Goal: Information Seeking & Learning: Check status

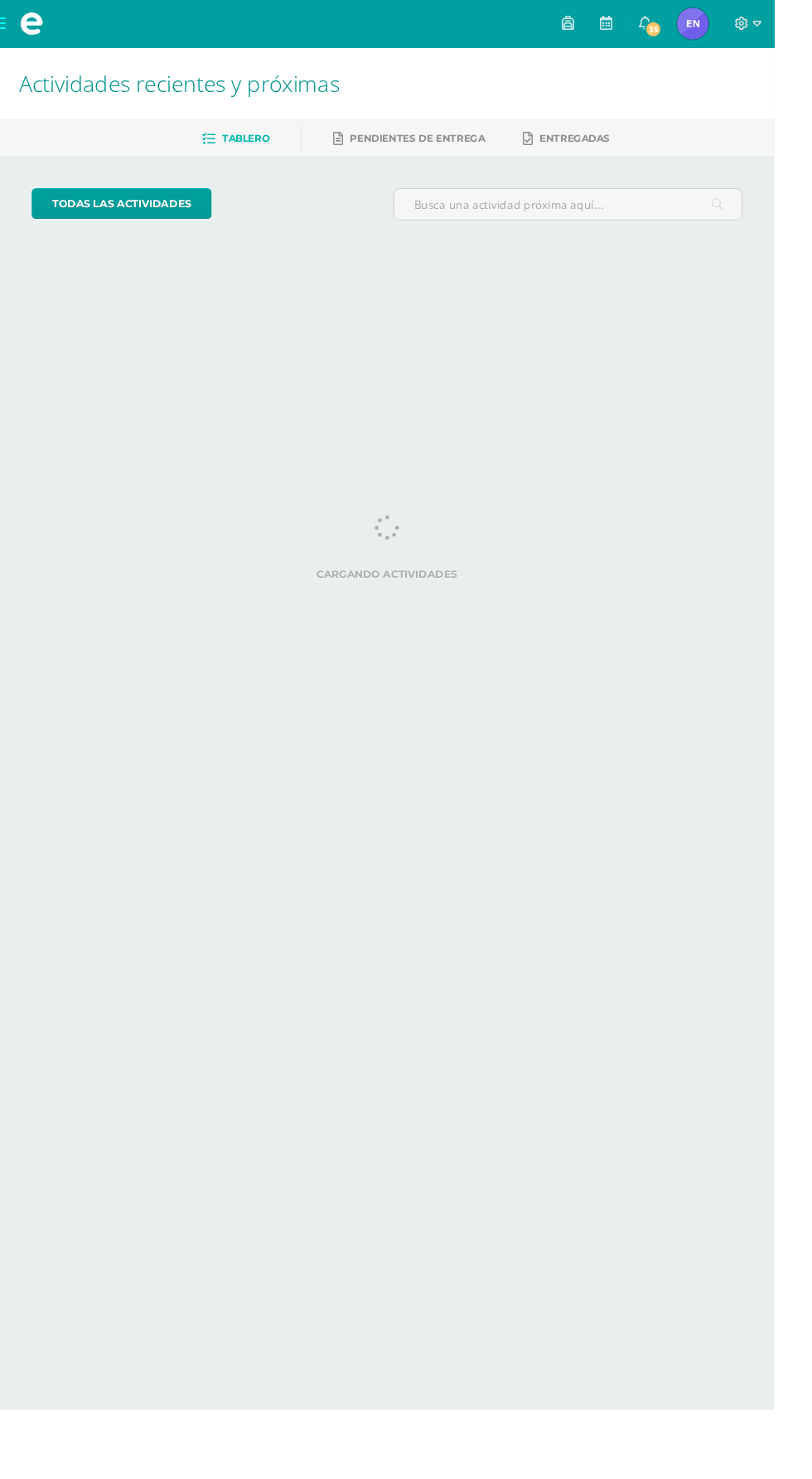
click at [747, 24] on span "[PERSON_NAME] Mi Perfil" at bounding box center [726, 24] width 40 height 33
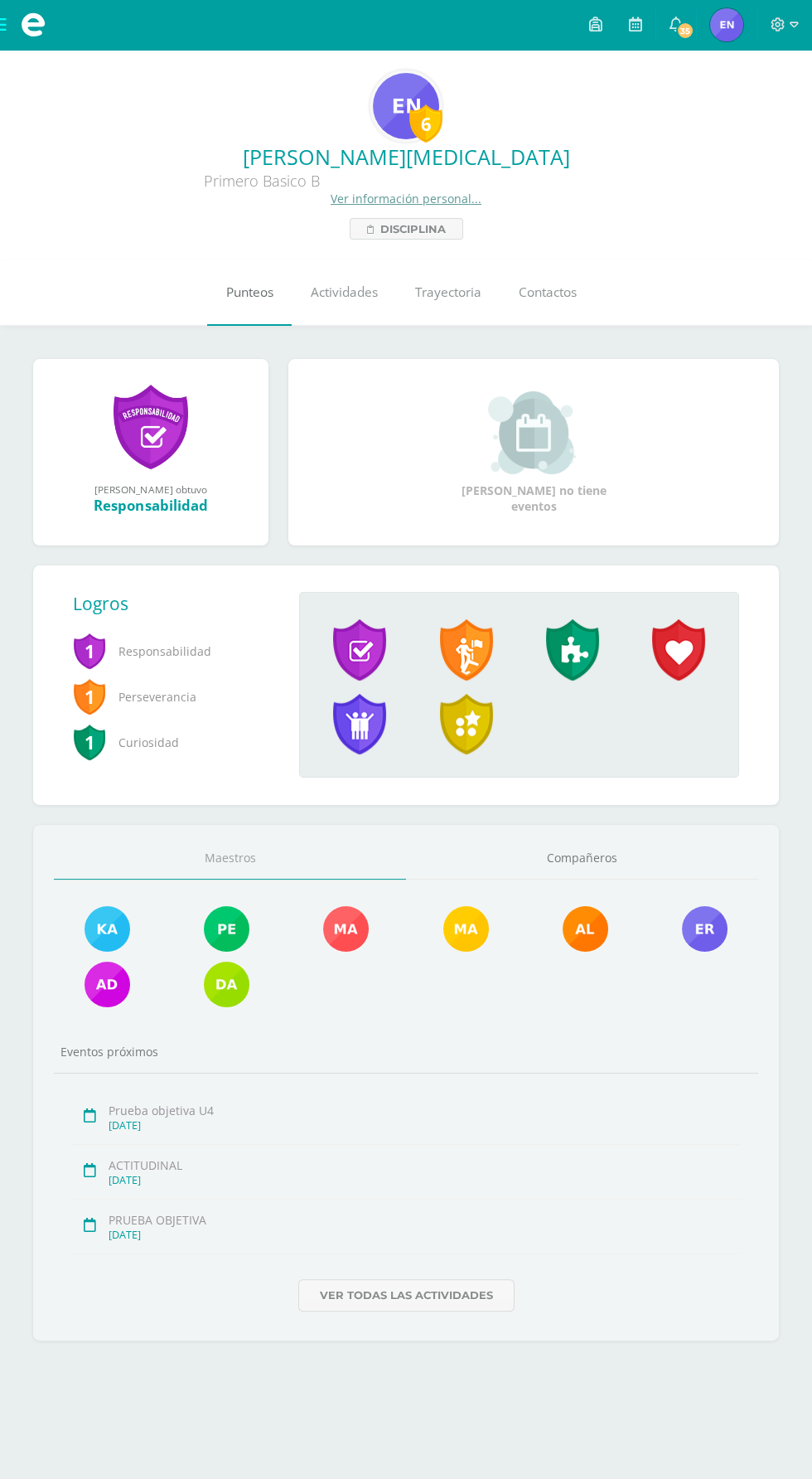
click at [238, 301] on span "Punteos" at bounding box center [249, 292] width 47 height 17
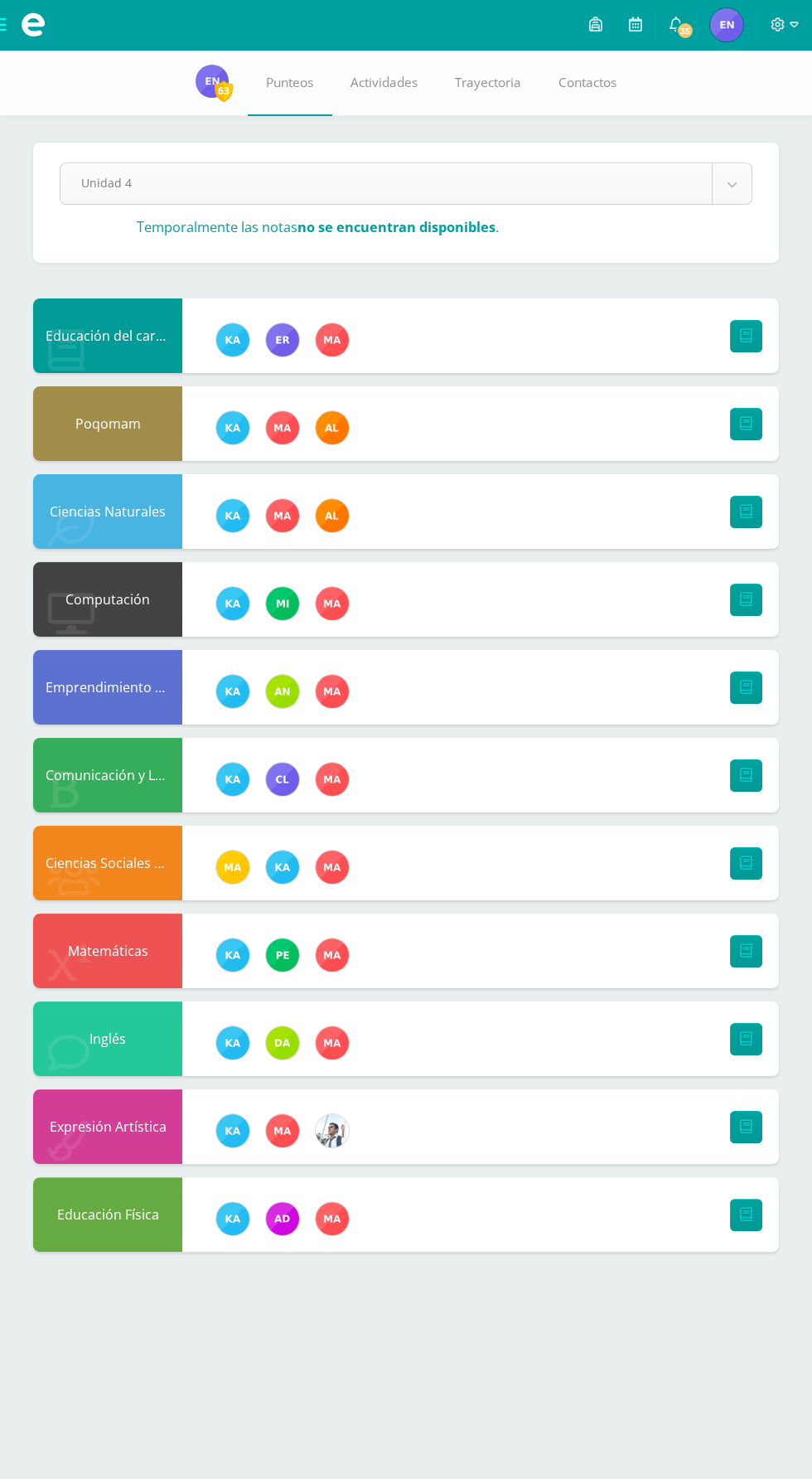
click at [299, 195] on body "Mis cursos Archivos Cerrar panel Ciencias Naturales Primero Basico "B" Ciencias…" at bounding box center [406, 642] width 812 height 1285
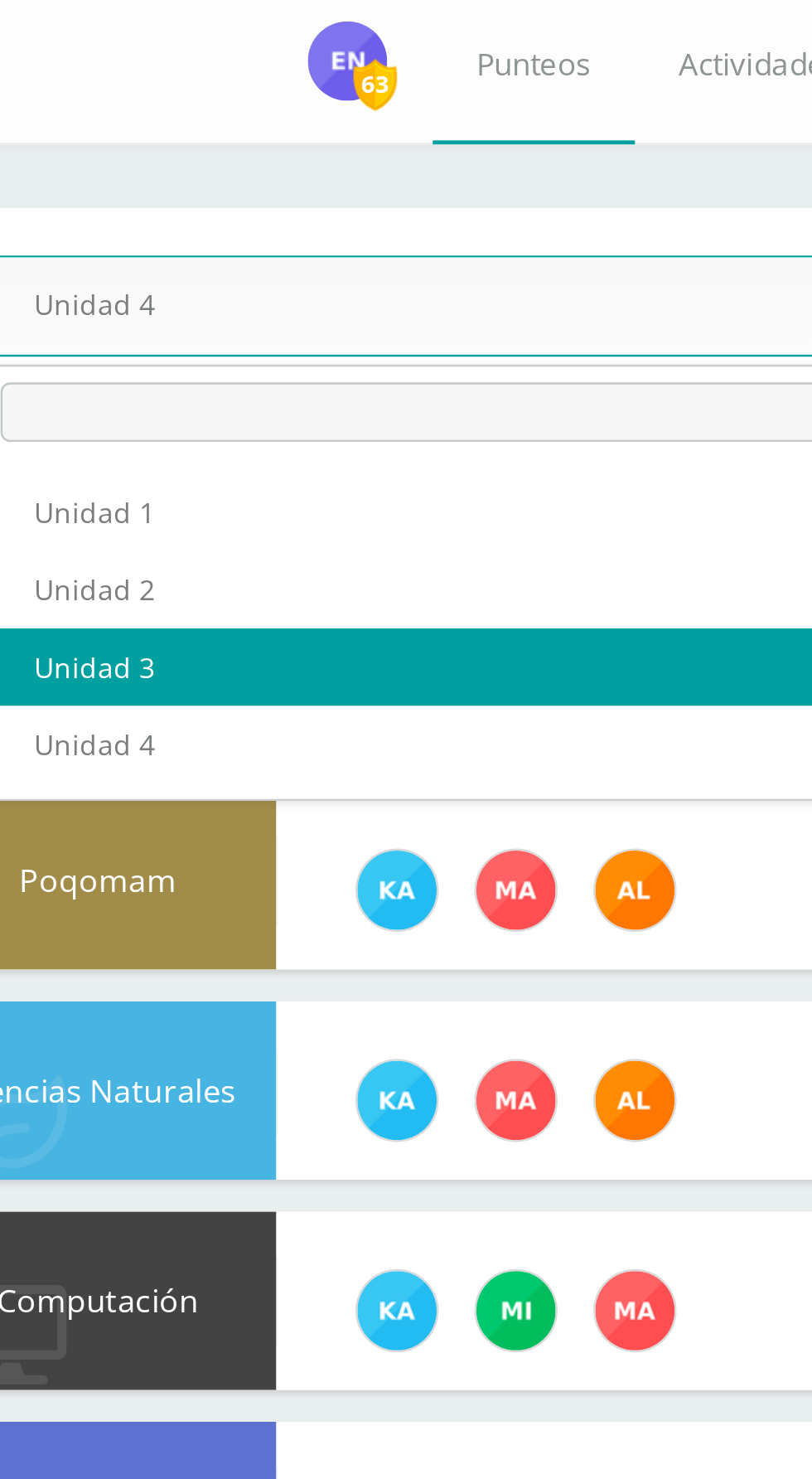
select select "Unidad 3"
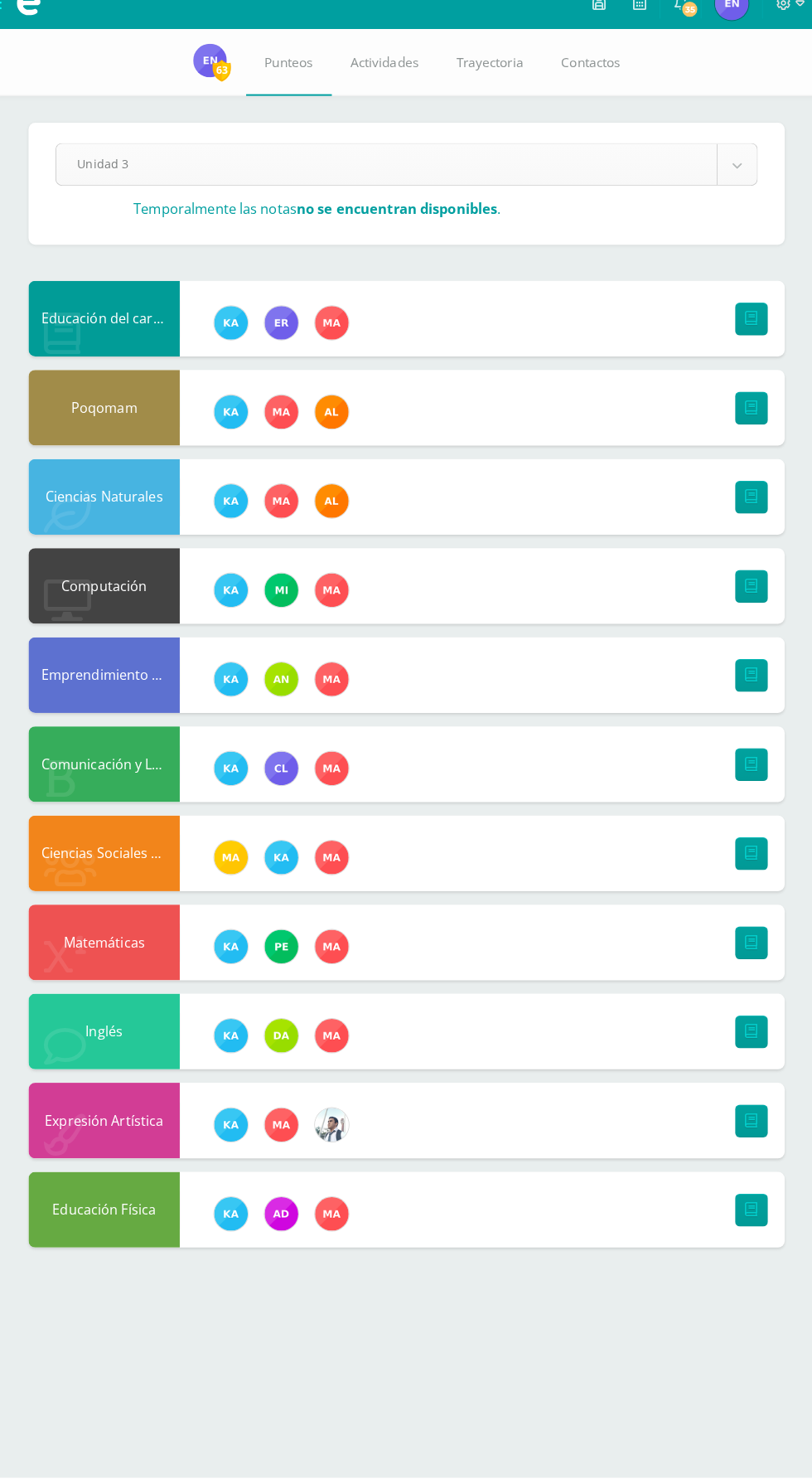
click at [147, 180] on body "Mis cursos Archivos Cerrar panel Ciencias Naturales Primero Basico "B" Ciencias…" at bounding box center [406, 642] width 812 height 1285
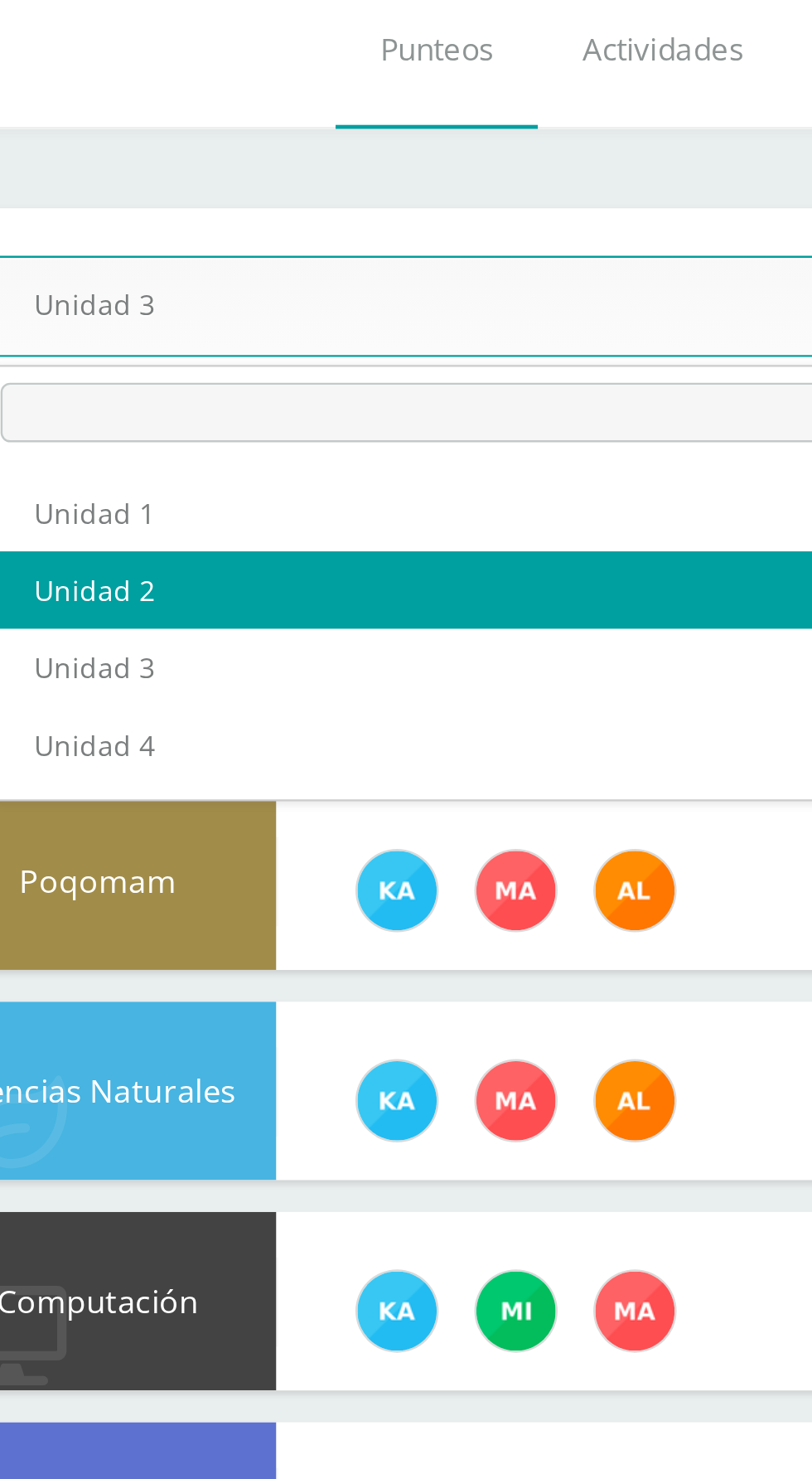
select select "Unidad 2"
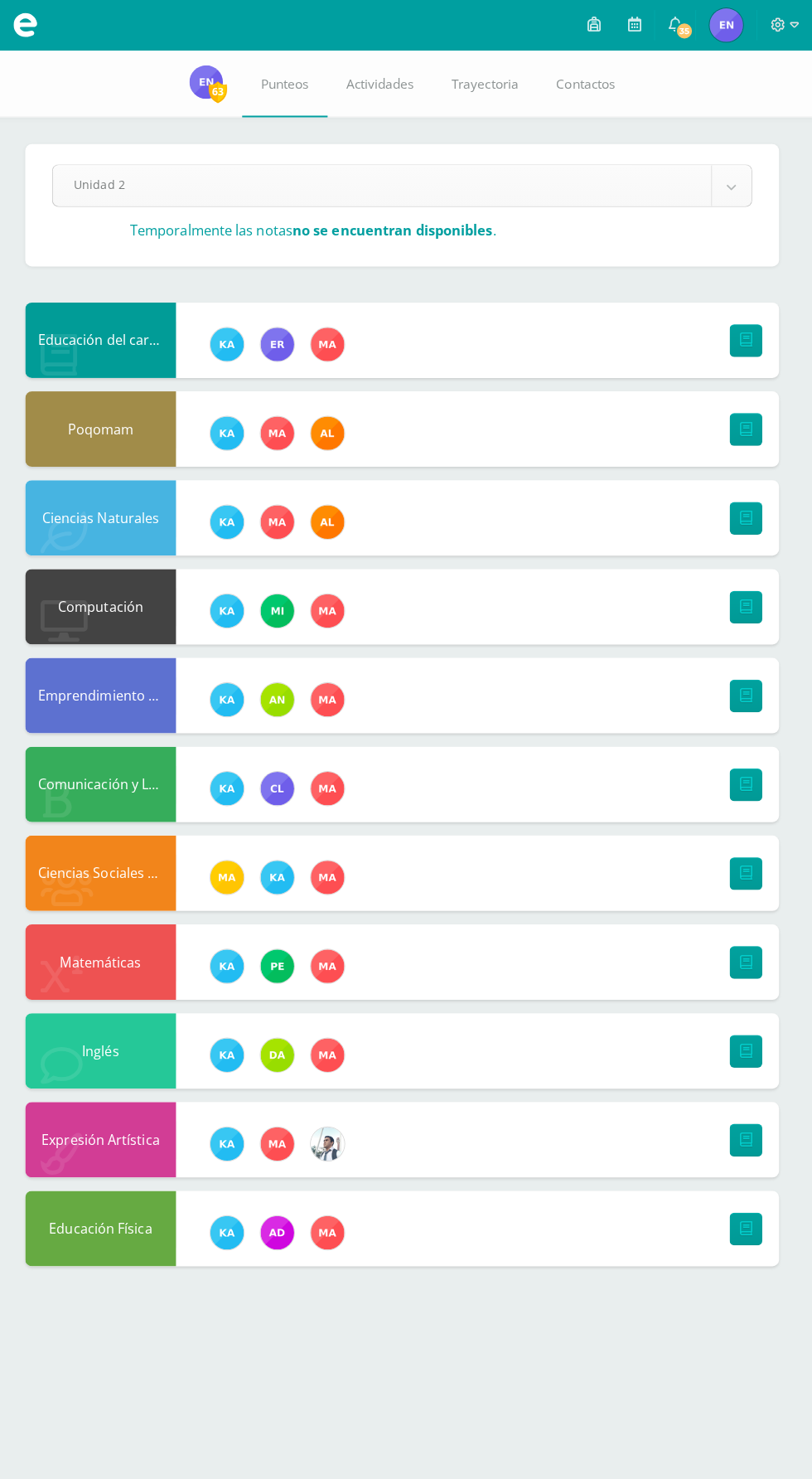
click at [732, 185] on body "Mis cursos Archivos Cerrar panel Ciencias Naturales Primero Basico "B" Ciencias…" at bounding box center [406, 643] width 812 height 1286
